Goal: Information Seeking & Learning: Learn about a topic

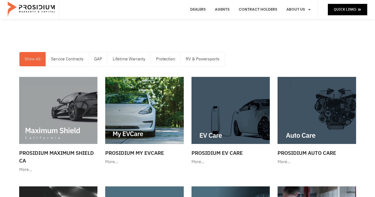
scroll to position [11, 0]
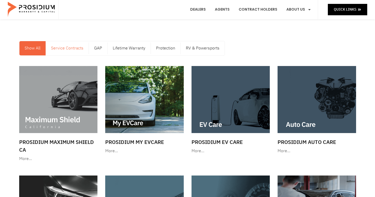
click at [71, 51] on link "Service Contracts" at bounding box center [67, 48] width 43 height 14
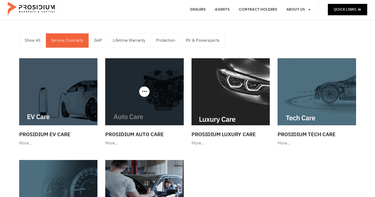
scroll to position [9, 0]
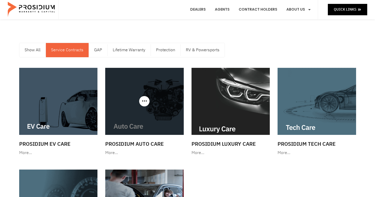
click at [136, 99] on img at bounding box center [144, 101] width 78 height 67
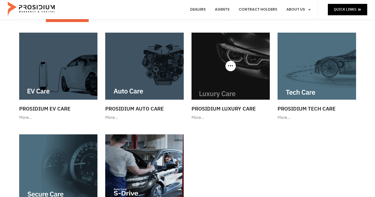
scroll to position [59, 0]
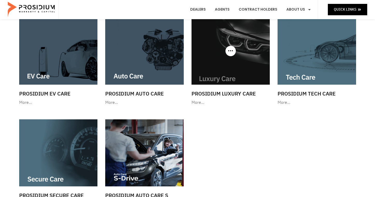
click at [220, 59] on img at bounding box center [230, 51] width 78 height 67
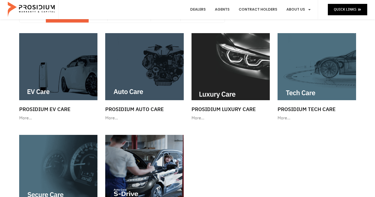
scroll to position [35, 0]
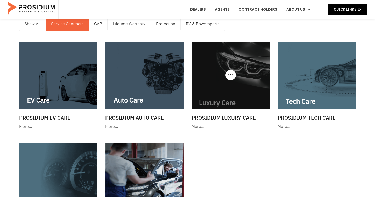
click at [229, 76] on div at bounding box center [230, 75] width 78 height 67
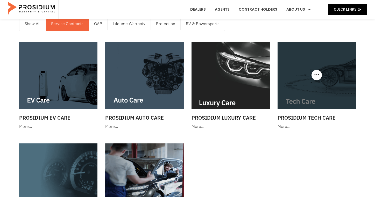
click at [317, 69] on img at bounding box center [316, 75] width 78 height 67
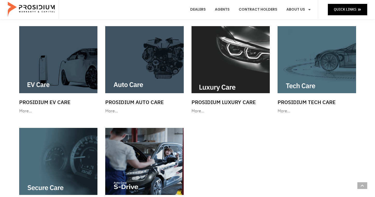
scroll to position [80, 0]
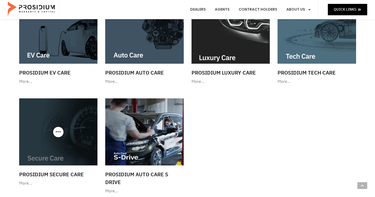
click at [68, 135] on img at bounding box center [58, 131] width 78 height 67
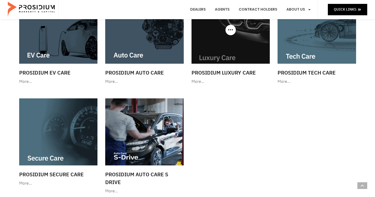
scroll to position [94, 0]
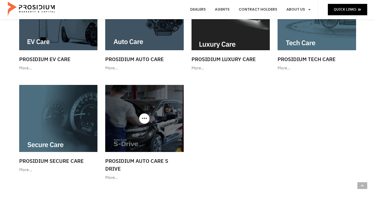
click at [160, 101] on img at bounding box center [144, 118] width 78 height 67
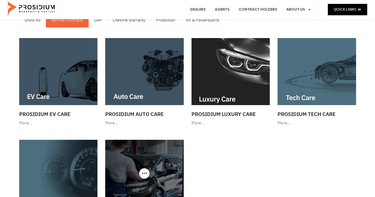
scroll to position [34, 0]
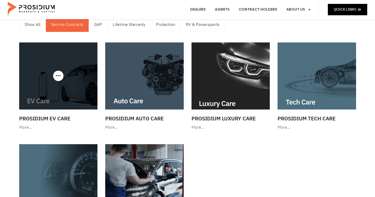
click at [70, 81] on img at bounding box center [58, 75] width 78 height 67
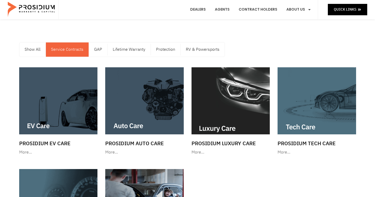
scroll to position [9, 0]
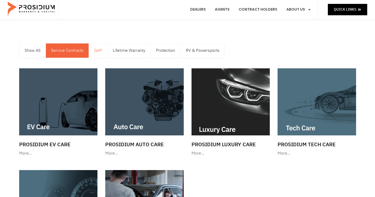
click at [103, 51] on link "GAP" at bounding box center [98, 51] width 18 height 14
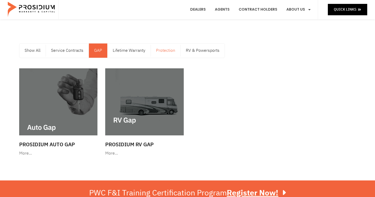
click at [158, 50] on link "Protection" at bounding box center [166, 51] width 30 height 14
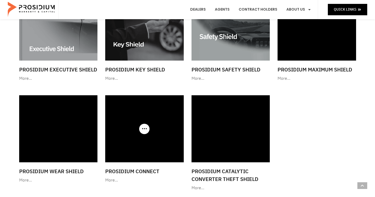
scroll to position [40, 0]
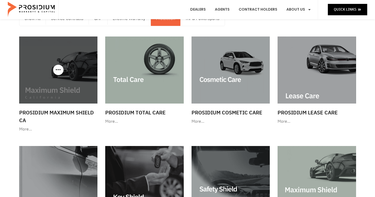
click at [76, 75] on img at bounding box center [58, 70] width 78 height 67
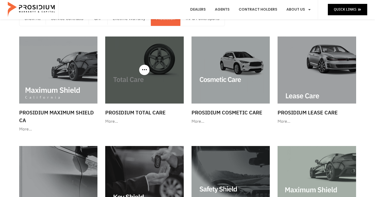
click at [147, 89] on img at bounding box center [144, 70] width 78 height 67
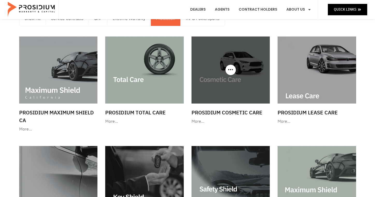
click at [247, 91] on img at bounding box center [230, 70] width 78 height 67
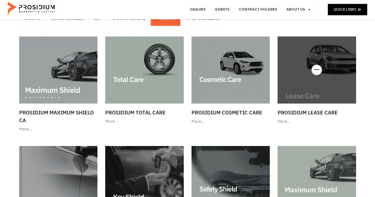
scroll to position [41, 0]
click at [316, 89] on img at bounding box center [316, 69] width 78 height 67
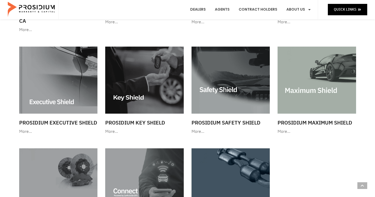
scroll to position [148, 0]
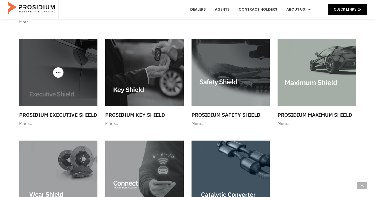
click at [81, 80] on img at bounding box center [58, 72] width 78 height 67
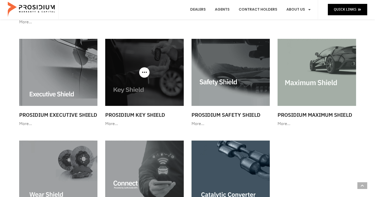
click at [152, 89] on img at bounding box center [144, 72] width 78 height 67
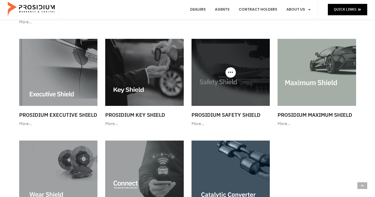
click at [242, 94] on img at bounding box center [230, 72] width 78 height 67
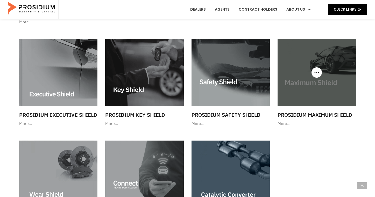
click at [312, 90] on img at bounding box center [316, 72] width 78 height 67
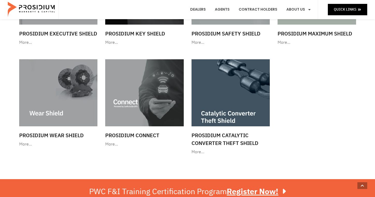
scroll to position [232, 0]
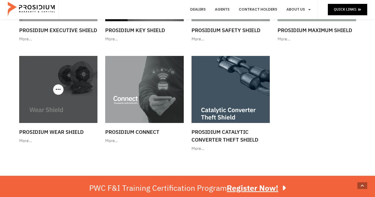
click at [75, 94] on img at bounding box center [58, 89] width 78 height 67
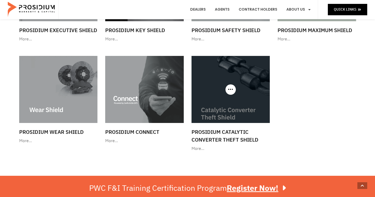
scroll to position [243, 0]
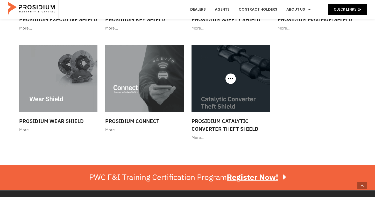
click at [253, 69] on img at bounding box center [230, 78] width 78 height 67
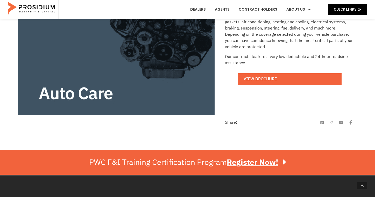
scroll to position [160, 0]
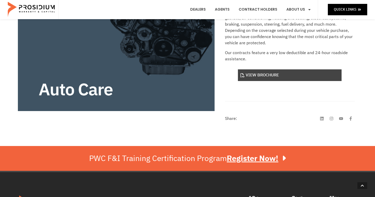
click at [255, 77] on link "View Brochure" at bounding box center [290, 75] width 104 height 12
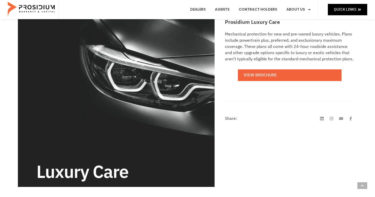
scroll to position [78, 0]
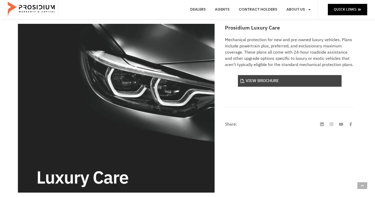
click at [272, 84] on link "View Brochure" at bounding box center [290, 81] width 104 height 12
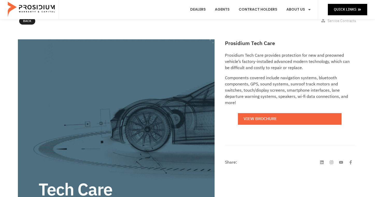
scroll to position [66, 0]
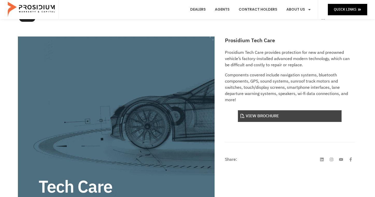
click at [284, 118] on link "View Brochure" at bounding box center [290, 116] width 104 height 12
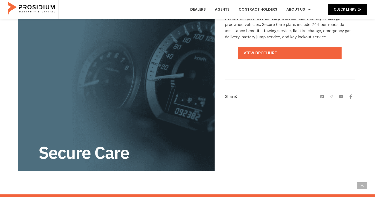
scroll to position [101, 0]
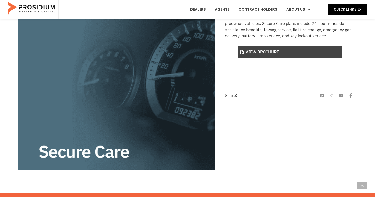
click at [267, 54] on link "View Brochure" at bounding box center [290, 52] width 104 height 12
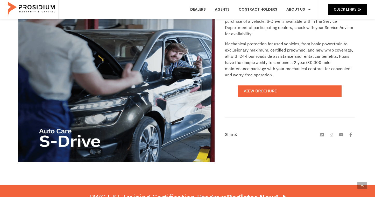
scroll to position [112, 0]
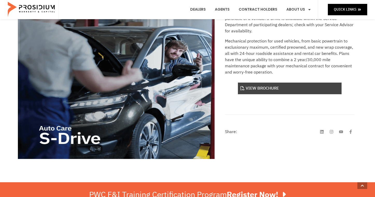
click at [274, 88] on link "View Brochure" at bounding box center [290, 89] width 104 height 12
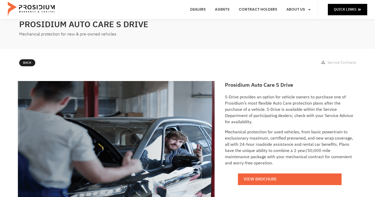
scroll to position [11, 0]
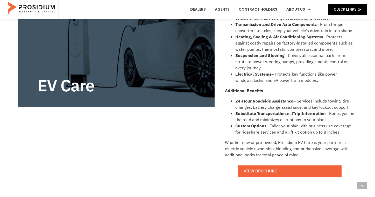
scroll to position [167, 0]
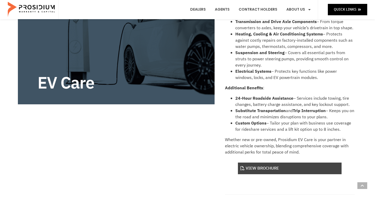
click at [288, 165] on link "View Brochure" at bounding box center [290, 169] width 104 height 12
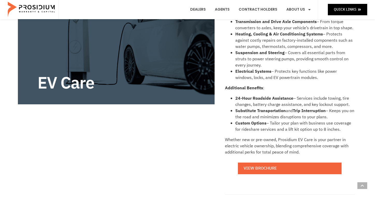
scroll to position [0, 0]
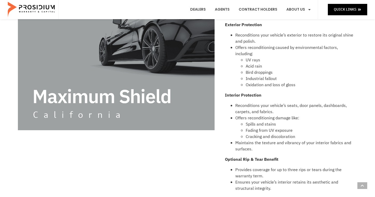
scroll to position [134, 0]
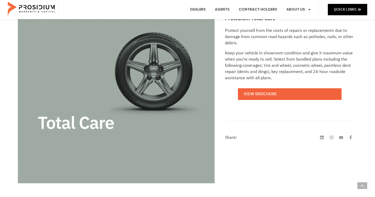
scroll to position [89, 0]
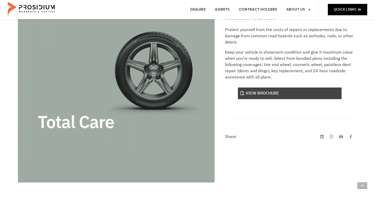
click at [265, 96] on link "View Brochure" at bounding box center [290, 94] width 104 height 12
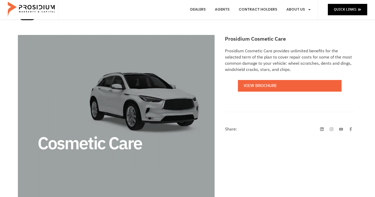
scroll to position [70, 0]
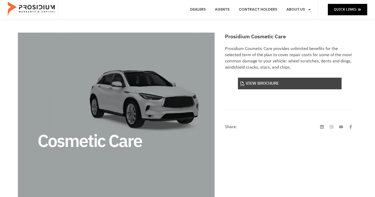
click at [267, 85] on link "View Brochure" at bounding box center [290, 84] width 104 height 12
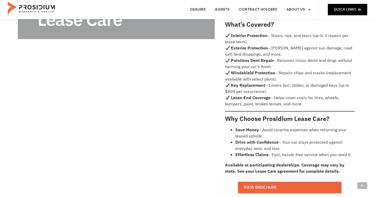
scroll to position [241, 0]
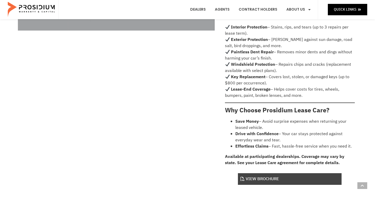
click at [267, 173] on link "View Brochure" at bounding box center [290, 179] width 104 height 12
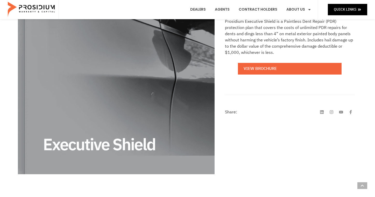
scroll to position [98, 0]
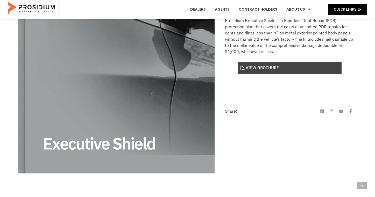
click at [268, 72] on link "View Brochure" at bounding box center [290, 68] width 104 height 12
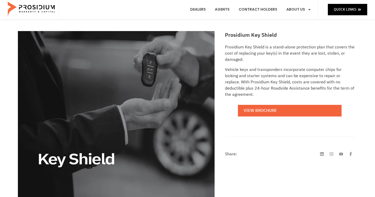
scroll to position [73, 0]
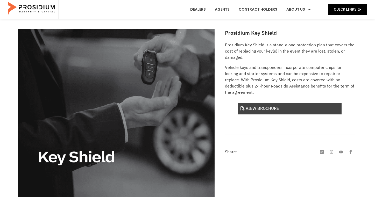
click at [271, 103] on link "View Brochure" at bounding box center [290, 109] width 104 height 12
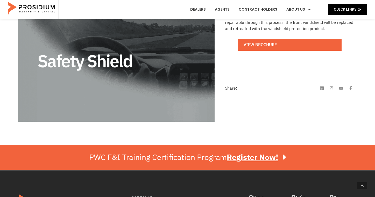
scroll to position [150, 0]
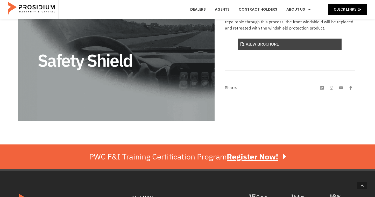
click at [271, 45] on link "View Brochure" at bounding box center [290, 45] width 104 height 12
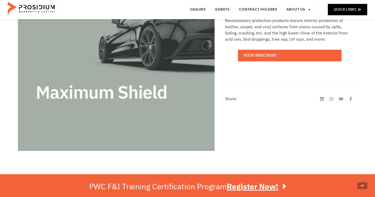
scroll to position [140, 0]
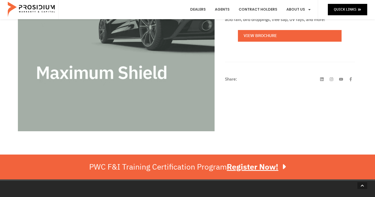
click at [270, 42] on div "Prosidium’s Maximum Shield provides interior and exterior surface protection as…" at bounding box center [290, 11] width 130 height 73
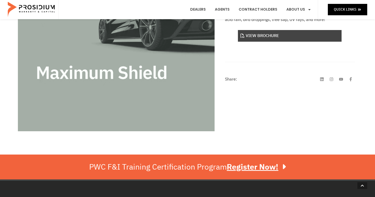
click at [263, 37] on link "View Brochure" at bounding box center [290, 36] width 104 height 12
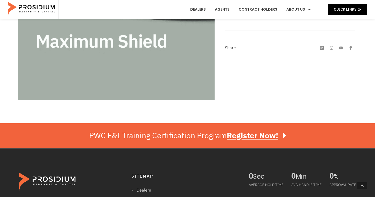
scroll to position [191, 0]
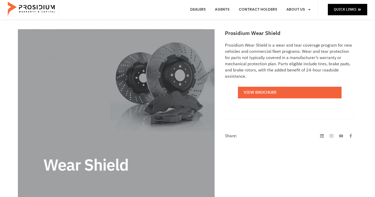
scroll to position [83, 0]
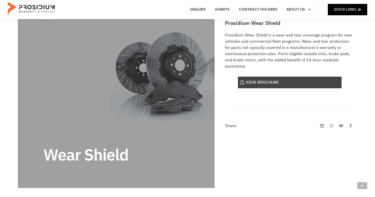
click at [256, 81] on link "View Brochure" at bounding box center [290, 83] width 104 height 12
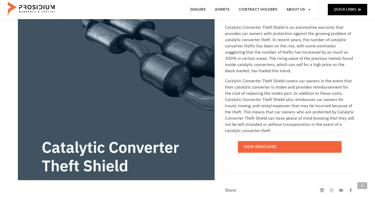
scroll to position [113, 0]
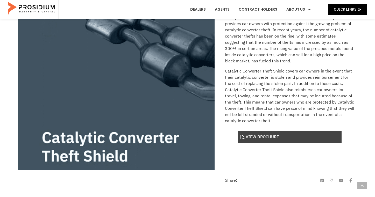
click at [270, 137] on link "View Brochure" at bounding box center [290, 137] width 104 height 12
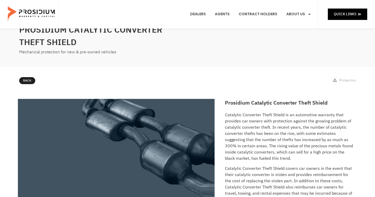
scroll to position [0, 0]
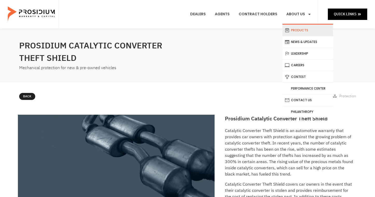
click at [297, 28] on link "Products" at bounding box center [307, 30] width 51 height 11
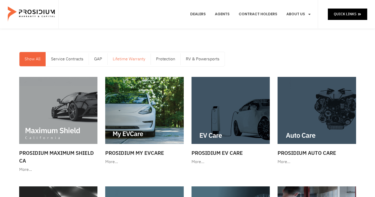
click at [137, 59] on link "Lifetime Warranty" at bounding box center [129, 59] width 43 height 14
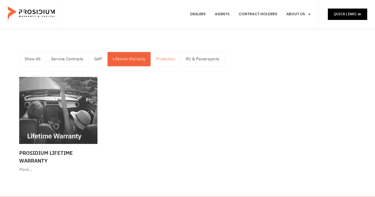
click at [155, 61] on link "Protection" at bounding box center [166, 59] width 30 height 14
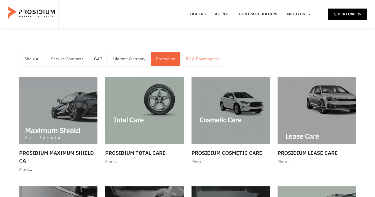
click at [191, 60] on link "RV & Powersports" at bounding box center [203, 59] width 44 height 14
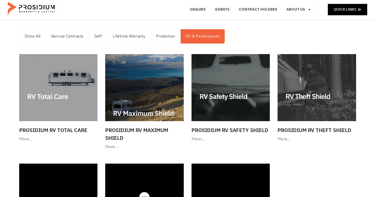
scroll to position [23, 0]
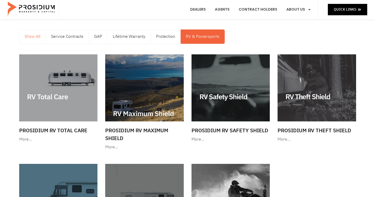
click at [33, 41] on link "Show All" at bounding box center [32, 37] width 26 height 14
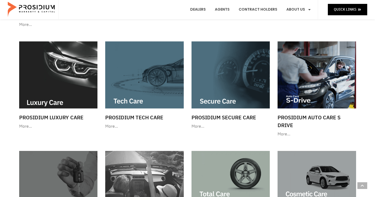
scroll to position [0, 0]
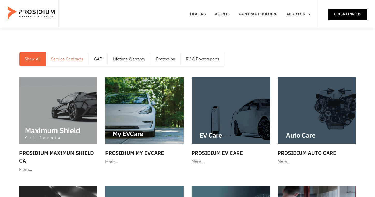
click at [75, 61] on link "Service Contracts" at bounding box center [67, 59] width 43 height 14
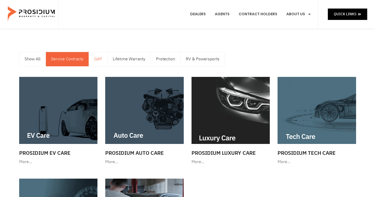
click at [95, 61] on link "GAP" at bounding box center [98, 59] width 18 height 14
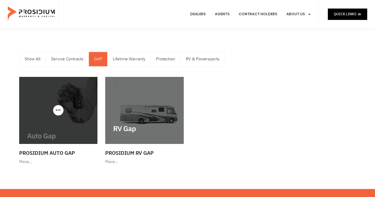
click at [65, 91] on img at bounding box center [58, 110] width 78 height 67
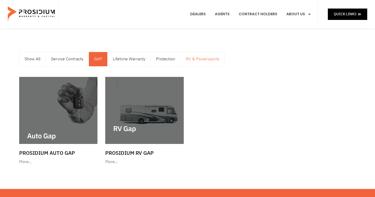
click at [189, 58] on link "RV & Powersports" at bounding box center [203, 59] width 44 height 14
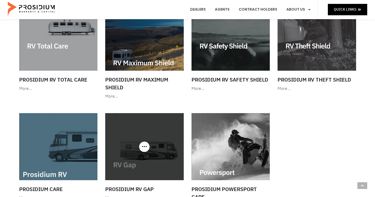
scroll to position [55, 0]
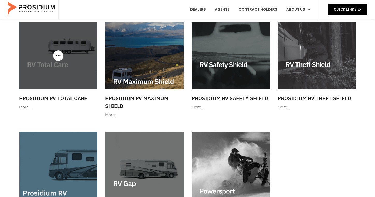
click at [75, 74] on img at bounding box center [58, 55] width 78 height 67
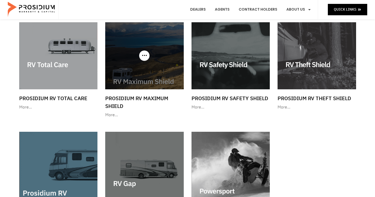
click at [161, 42] on img at bounding box center [144, 55] width 78 height 67
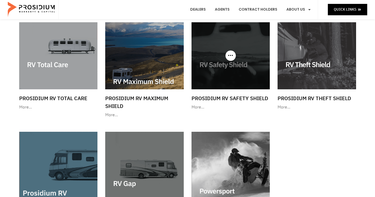
click at [237, 78] on img at bounding box center [230, 55] width 78 height 67
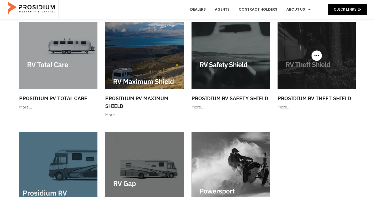
click at [345, 77] on img at bounding box center [316, 55] width 78 height 67
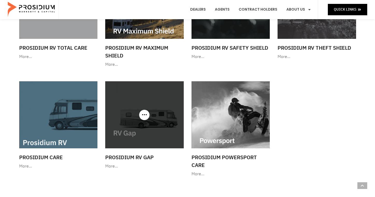
scroll to position [130, 0]
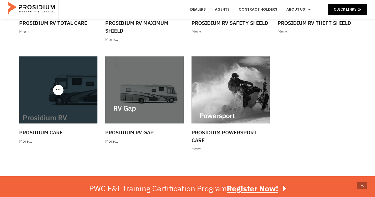
click at [54, 90] on div at bounding box center [58, 89] width 78 height 67
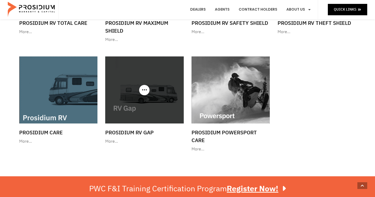
click at [162, 84] on img at bounding box center [144, 89] width 78 height 67
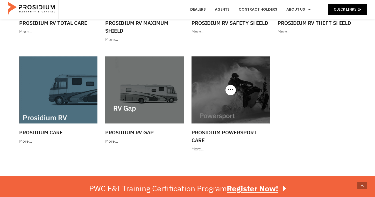
click at [230, 116] on img at bounding box center [230, 89] width 78 height 67
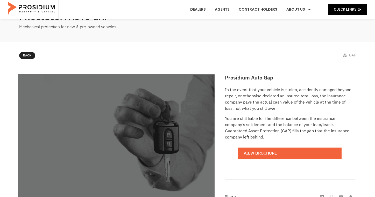
scroll to position [30, 0]
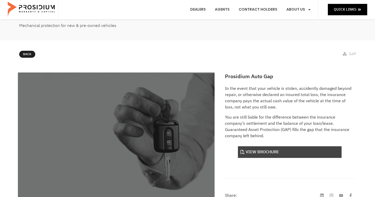
click at [294, 152] on link "View Brochure" at bounding box center [290, 152] width 104 height 12
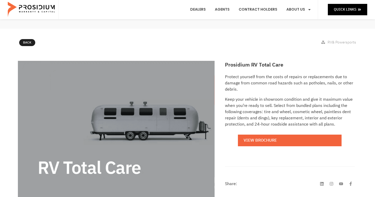
scroll to position [48, 0]
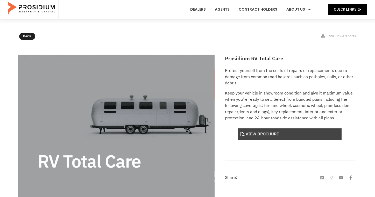
click at [261, 138] on link "View Brochure" at bounding box center [290, 134] width 104 height 12
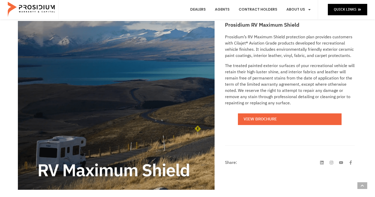
scroll to position [82, 0]
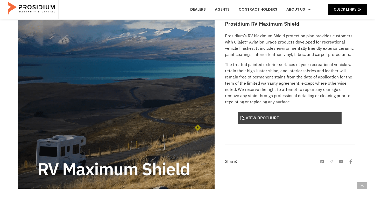
click at [264, 123] on link "View Brochure" at bounding box center [290, 118] width 104 height 12
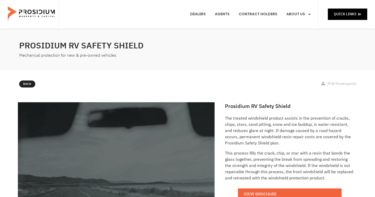
scroll to position [17, 0]
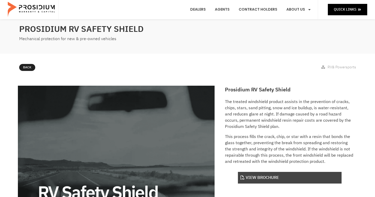
click at [270, 177] on link "View Brochure" at bounding box center [290, 178] width 104 height 12
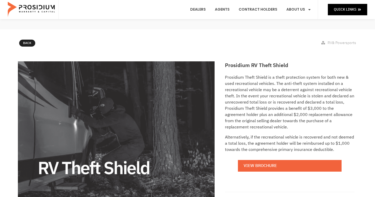
scroll to position [43, 0]
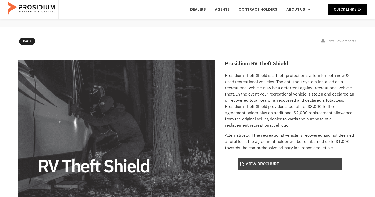
click at [283, 162] on link "View Brochure" at bounding box center [290, 164] width 104 height 12
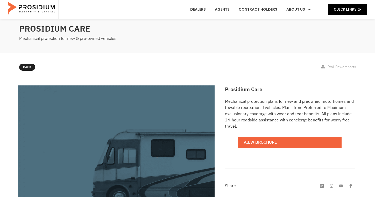
scroll to position [22, 0]
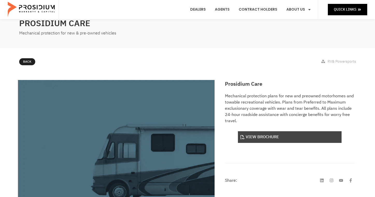
click at [263, 134] on link "View Brochure" at bounding box center [290, 137] width 104 height 12
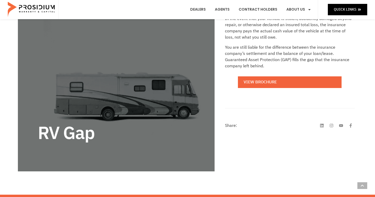
scroll to position [100, 0]
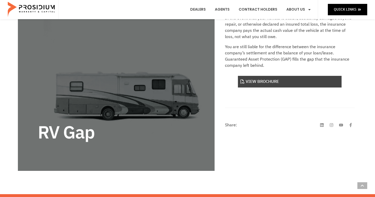
click at [266, 84] on link "View Brochure" at bounding box center [290, 82] width 104 height 12
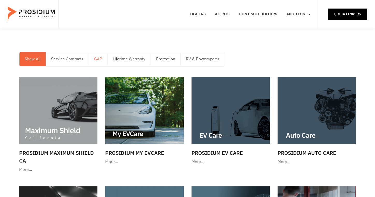
click at [96, 63] on link "GAP" at bounding box center [98, 59] width 18 height 14
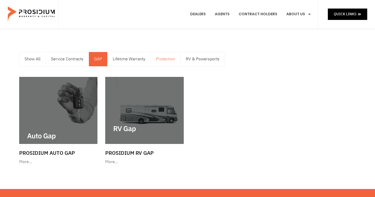
click at [167, 60] on link "Protection" at bounding box center [166, 59] width 30 height 14
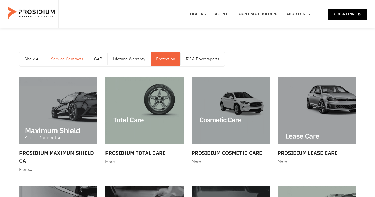
click at [69, 60] on link "Service Contracts" at bounding box center [67, 59] width 43 height 14
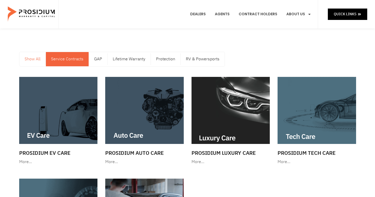
click at [31, 61] on link "Show All" at bounding box center [32, 59] width 26 height 14
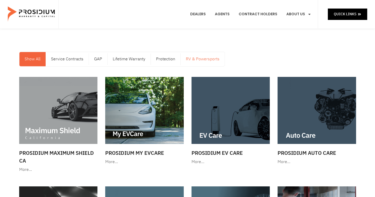
click at [205, 60] on link "RV & Powersports" at bounding box center [203, 59] width 44 height 14
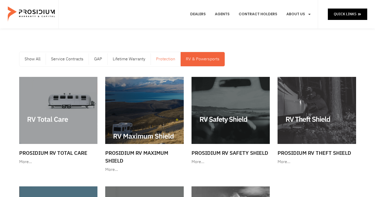
click at [164, 64] on link "Protection" at bounding box center [166, 59] width 30 height 14
